Goal: Information Seeking & Learning: Learn about a topic

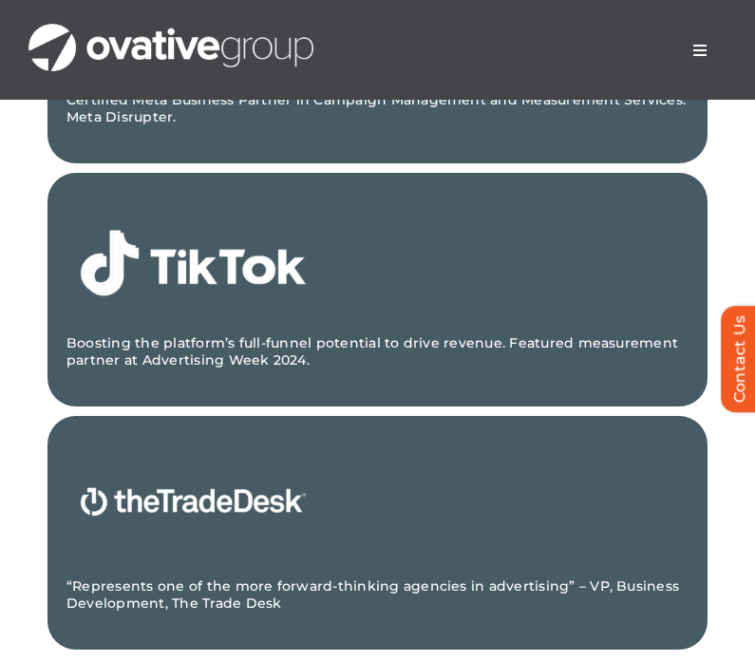
scroll to position [2931, 0]
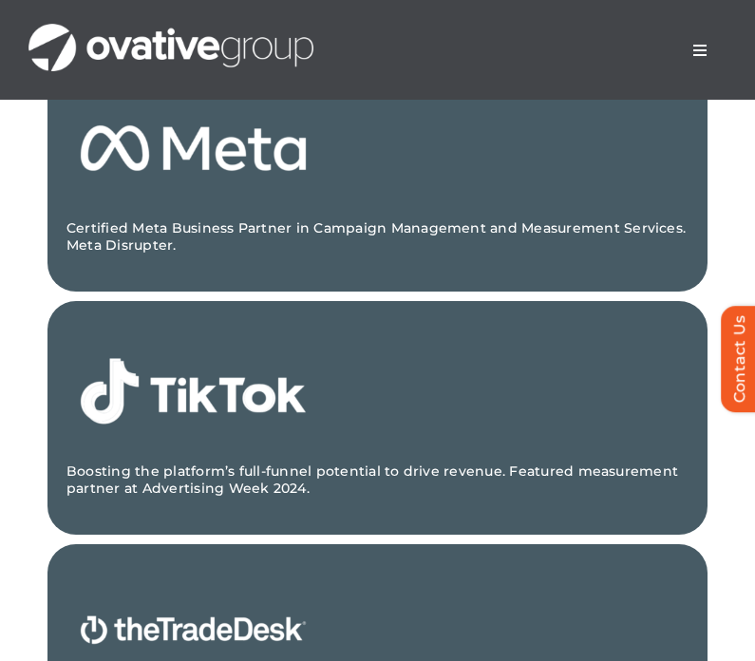
click at [213, 404] on img at bounding box center [193, 391] width 254 height 142
click at [234, 502] on div "Boosting the platform’s full-funnel potential to drive revenue. Featured measur…" at bounding box center [377, 489] width 622 height 53
click at [236, 483] on p "Boosting the platform’s full-funnel potential to drive revenue. Featured measur…" at bounding box center [377, 480] width 622 height 34
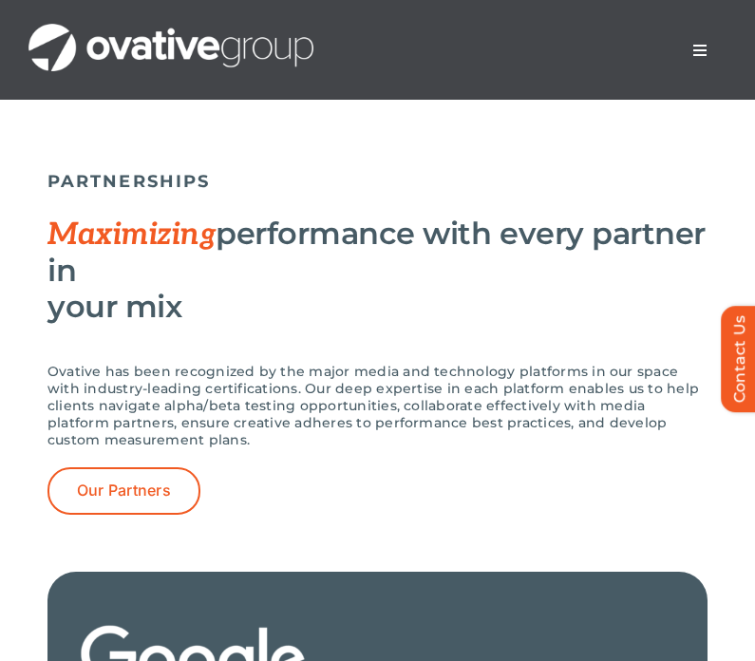
scroll to position [2155, 0]
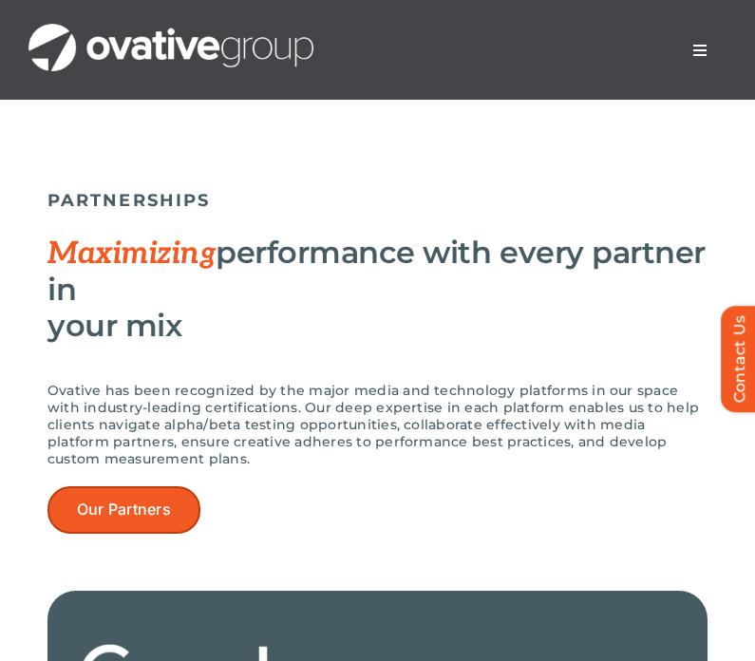
click at [134, 515] on span "Our Partners" at bounding box center [124, 510] width 94 height 18
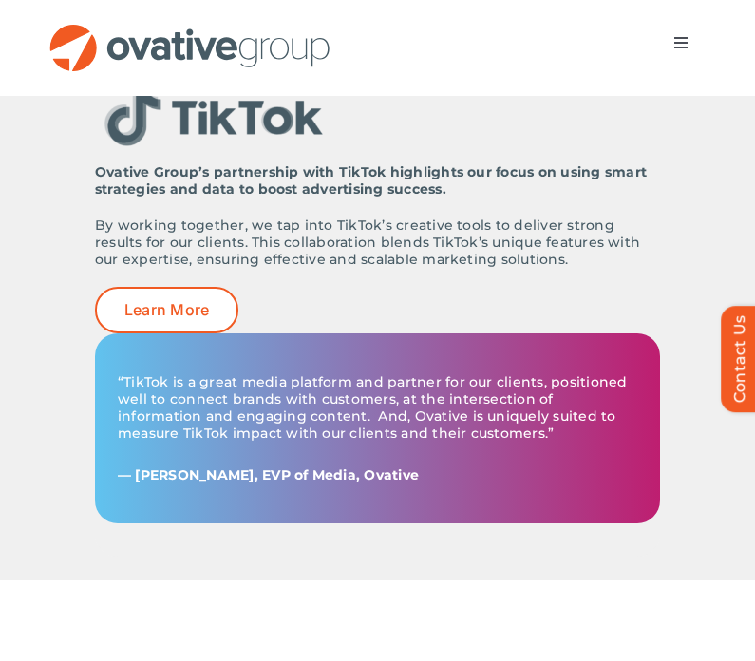
scroll to position [3510, 0]
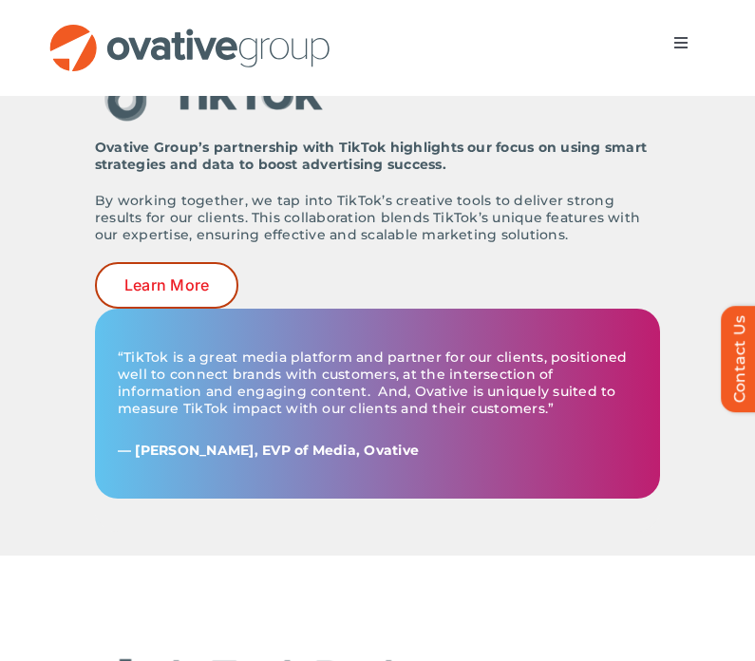
click at [212, 262] on link "Learn More" at bounding box center [166, 285] width 143 height 47
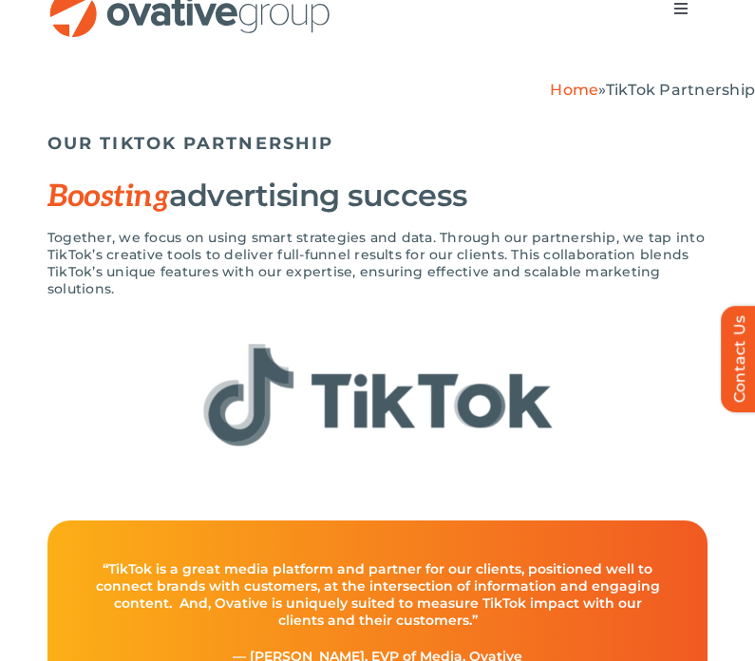
scroll to position [86, 0]
